Goal: Download file/media

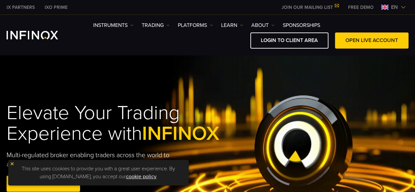
drag, startPoint x: 364, startPoint y: 3, endPoint x: 129, endPoint y: 53, distance: 240.1
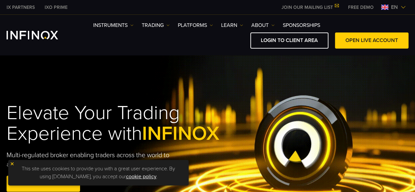
click at [129, 53] on div "Instruments Instruments Product Information TRADING" at bounding box center [207, 35] width 415 height 40
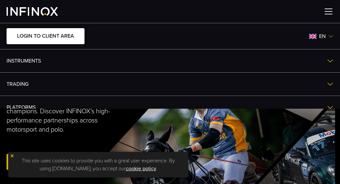
click at [67, 35] on link "LOGIN TO CLIENT AREA" at bounding box center [46, 36] width 78 height 16
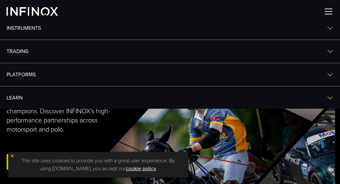
click at [109, 76] on link "PLATFORMS" at bounding box center [170, 74] width 340 height 23
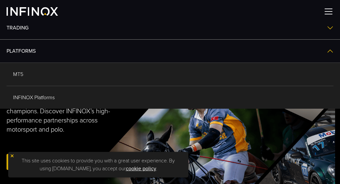
scroll to position [66, 0]
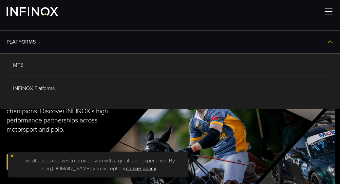
click at [75, 66] on link "MT5" at bounding box center [170, 65] width 327 height 23
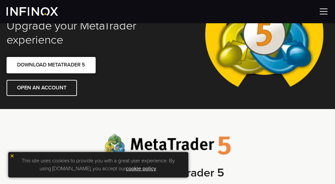
click at [76, 68] on link "DOWNLOAD METATRADER 5" at bounding box center [51, 65] width 89 height 16
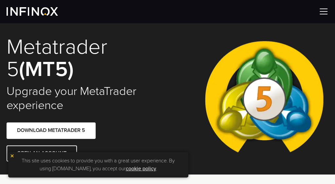
click at [327, 77] on img at bounding box center [264, 99] width 129 height 142
